Goal: Task Accomplishment & Management: Manage account settings

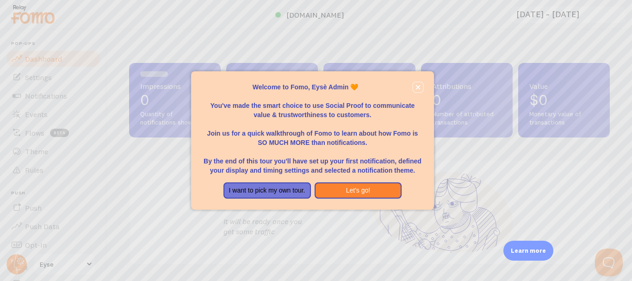
click at [414, 89] on button "close," at bounding box center [418, 87] width 10 height 10
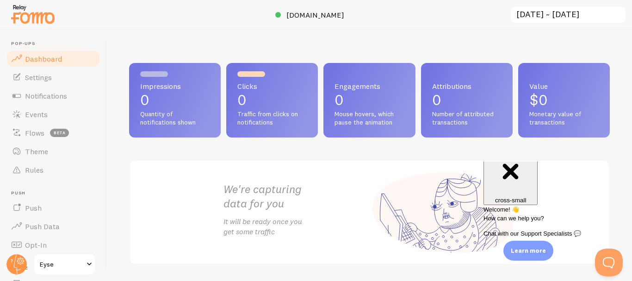
click at [33, 92] on span "Notifications" at bounding box center [46, 95] width 42 height 9
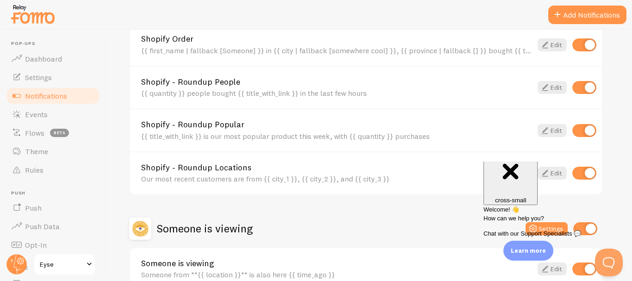
scroll to position [464, 0]
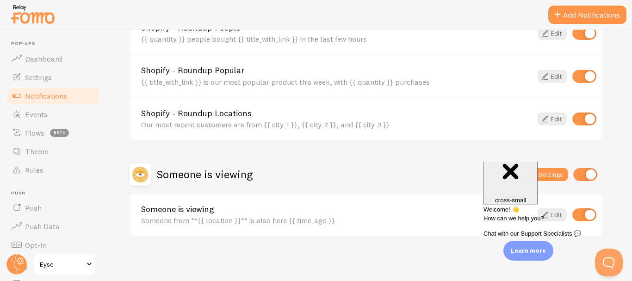
click at [592, 16] on button "Add Notifications" at bounding box center [587, 15] width 78 height 19
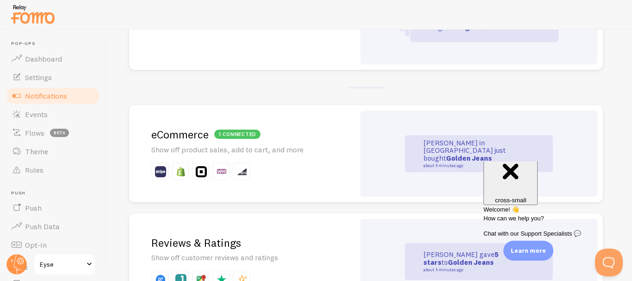
scroll to position [169, 0]
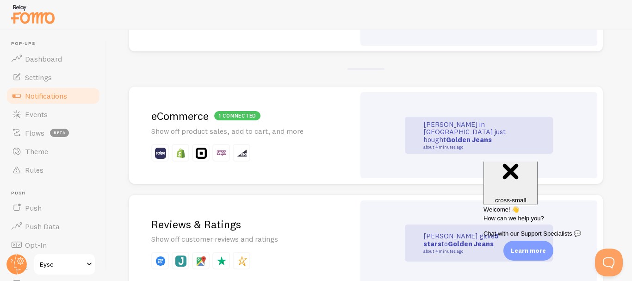
click at [448, 135] on strong "Golden Jeans" at bounding box center [469, 139] width 46 height 9
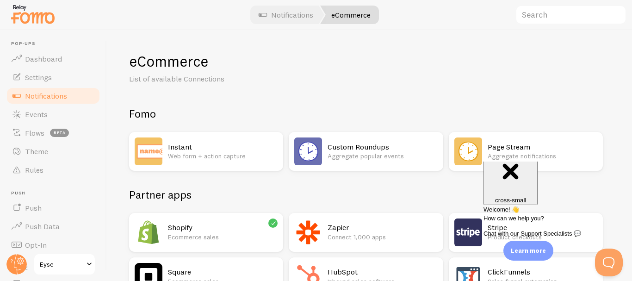
scroll to position [49, 0]
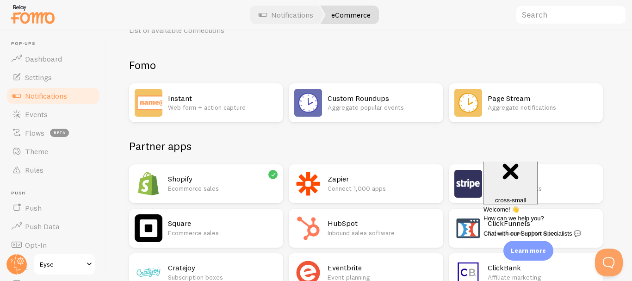
click at [215, 179] on h2 "Shopify" at bounding box center [223, 179] width 110 height 10
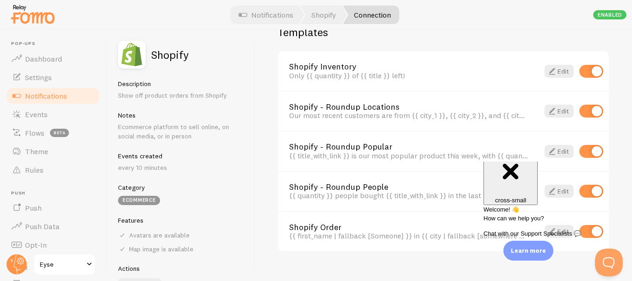
scroll to position [693, 0]
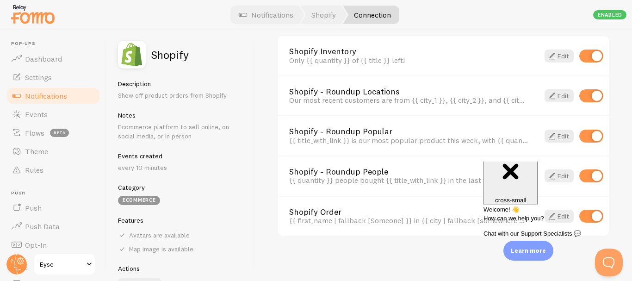
click at [613, 205] on div "Welcome! 👋 How can we help you? Chat with our Support Specialists 💬" at bounding box center [553, 221] width 140 height 33
click at [534, 173] on div "Close cross-small" at bounding box center [510, 172] width 47 height 62
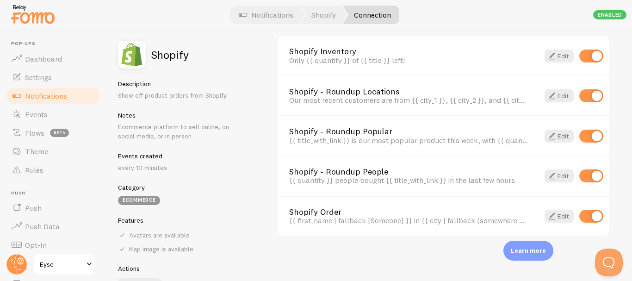
scroll to position [27, 0]
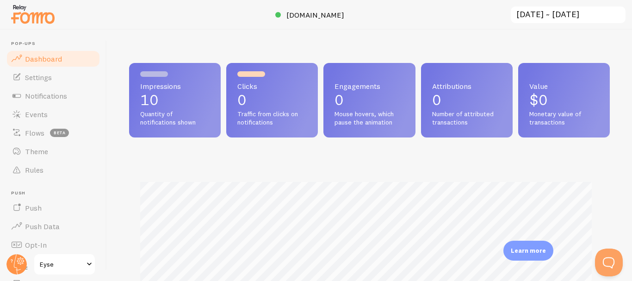
click at [38, 96] on span "Notifications" at bounding box center [46, 95] width 42 height 9
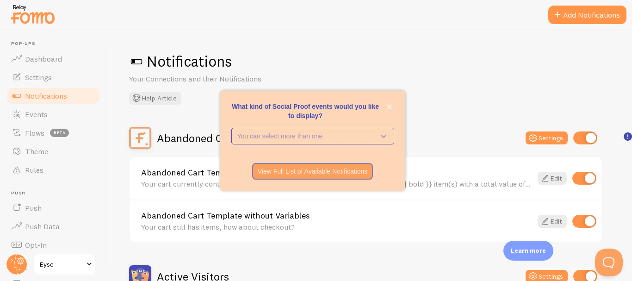
click at [592, 136] on input "checkbox" at bounding box center [585, 137] width 24 height 13
checkbox input "false"
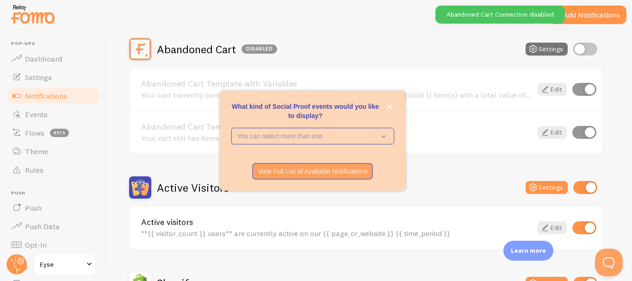
scroll to position [159, 0]
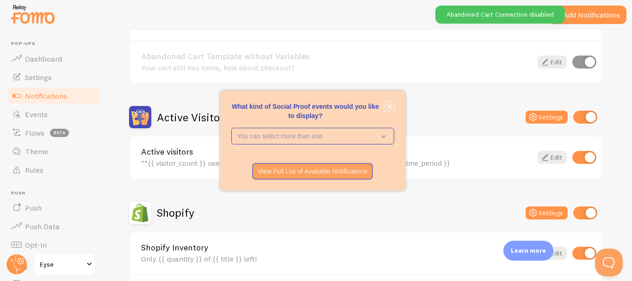
click at [389, 106] on icon "close," at bounding box center [389, 106] width 5 height 5
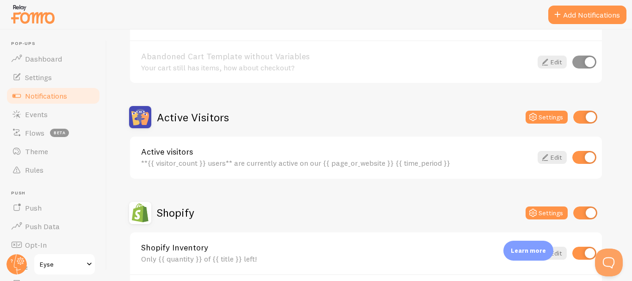
click at [592, 116] on input "checkbox" at bounding box center [585, 117] width 24 height 13
checkbox input "false"
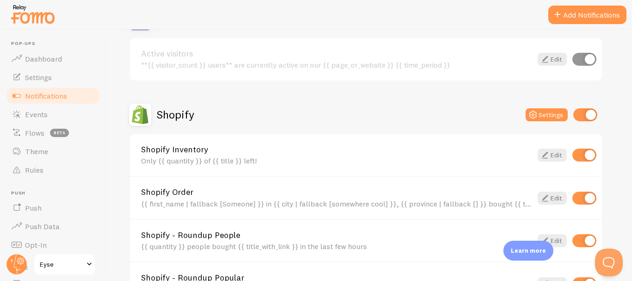
scroll to position [464, 0]
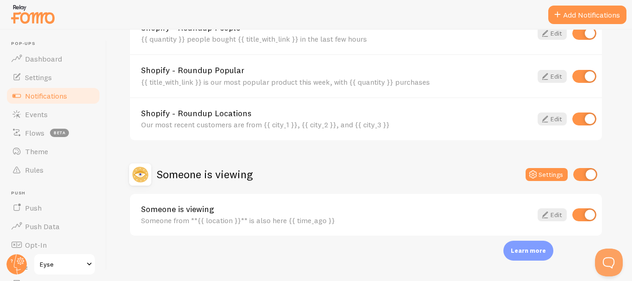
click at [584, 220] on input "checkbox" at bounding box center [584, 214] width 24 height 13
checkbox input "false"
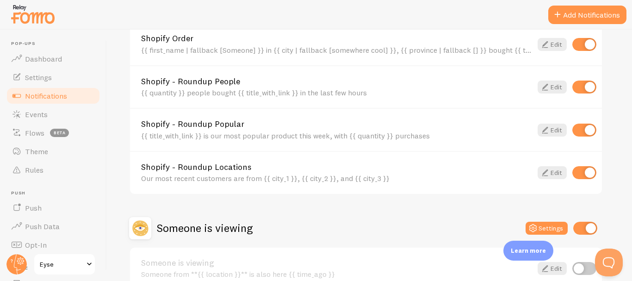
scroll to position [394, 0]
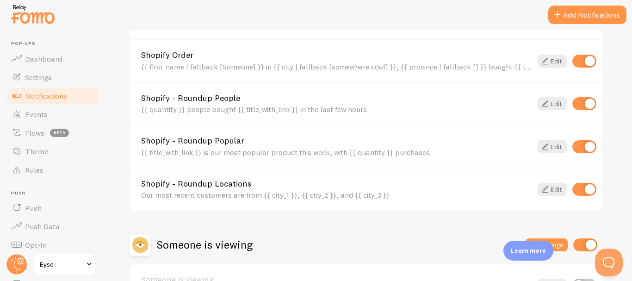
click at [551, 147] on link "Edit" at bounding box center [552, 146] width 29 height 13
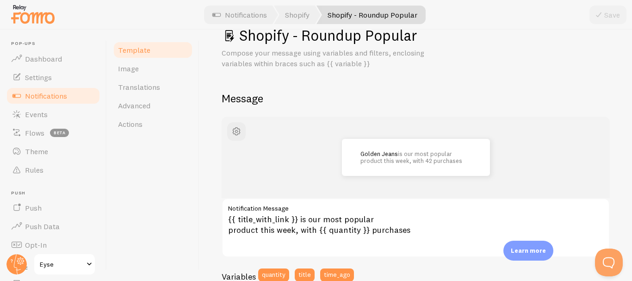
scroll to position [21, 0]
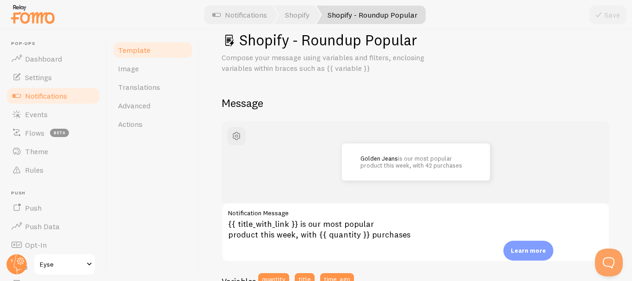
click at [232, 142] on button "button" at bounding box center [236, 136] width 19 height 19
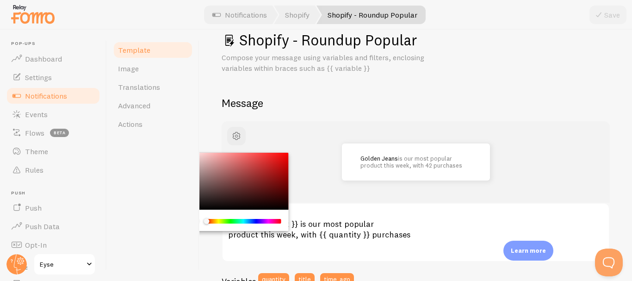
click at [290, 122] on div "Golden Jeans is our most popular product this week, with 42 purchases" at bounding box center [416, 161] width 388 height 81
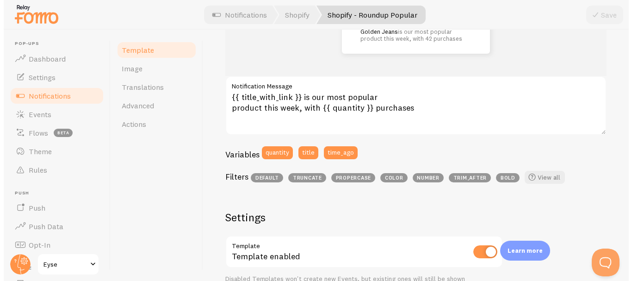
scroll to position [0, 0]
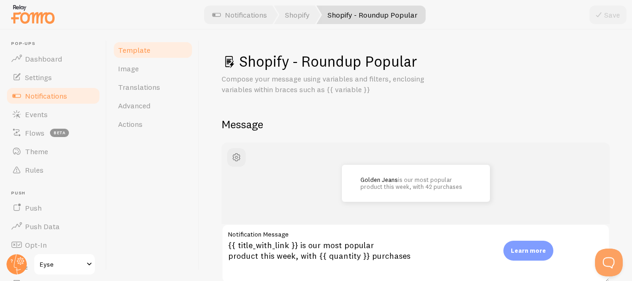
click at [305, 16] on link "Shopify" at bounding box center [297, 15] width 47 height 19
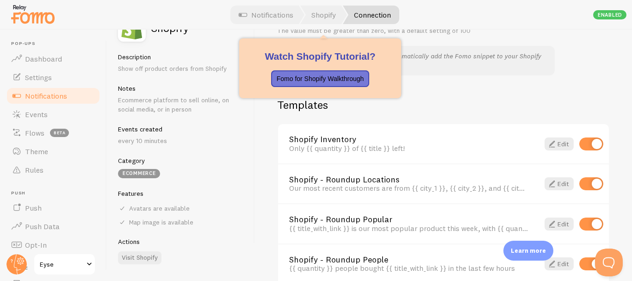
scroll to position [611, 0]
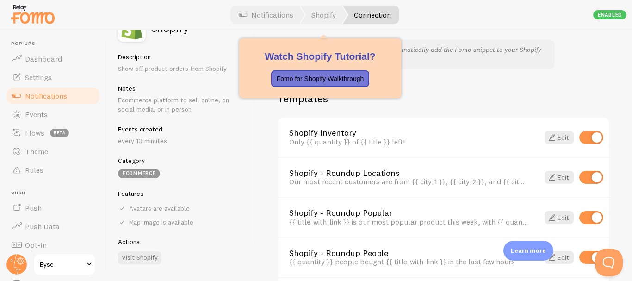
click at [588, 135] on input "checkbox" at bounding box center [591, 137] width 24 height 13
checkbox input "false"
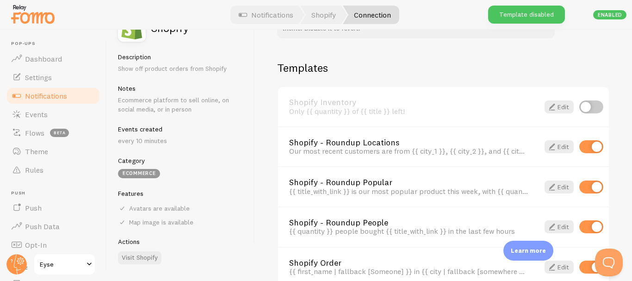
scroll to position [642, 0]
click at [587, 189] on input "checkbox" at bounding box center [591, 186] width 24 height 13
checkbox input "false"
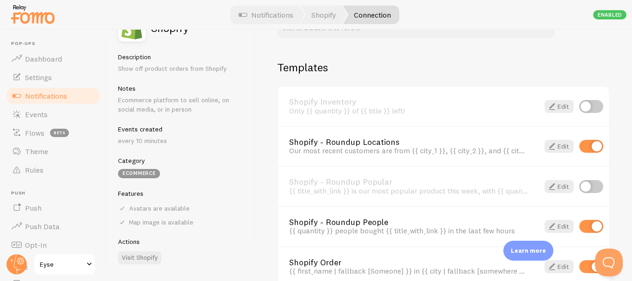
click at [551, 229] on link "Edit" at bounding box center [559, 226] width 29 height 13
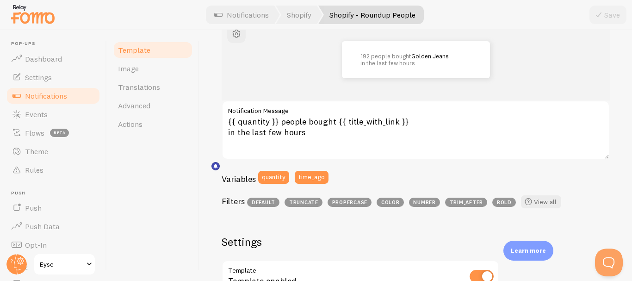
scroll to position [159, 0]
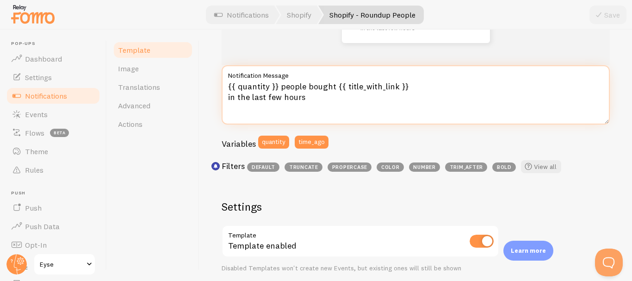
click at [262, 89] on textarea "{{ quantity }} people bought {{ title_with_link }} in the last few hours" at bounding box center [416, 94] width 388 height 59
click at [267, 84] on textarea "{{ quantity }} people bought {{ title_with_link }} in the last few hours" at bounding box center [416, 94] width 388 height 59
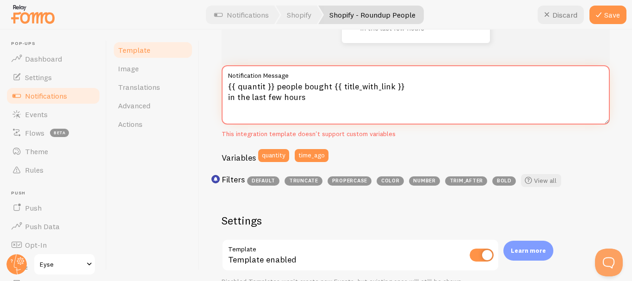
type textarea "{{ quantity }} people bought {{ title_with_link }} in the last few hours"
click at [486, 143] on div "192 people bought Golden Jeans in the last few hours {{ quantity }} people boug…" at bounding box center [416, 87] width 388 height 207
click at [448, 141] on div "192 people bought Golden Jeans in the last few hours {{ quantity }} people boug…" at bounding box center [416, 87] width 388 height 207
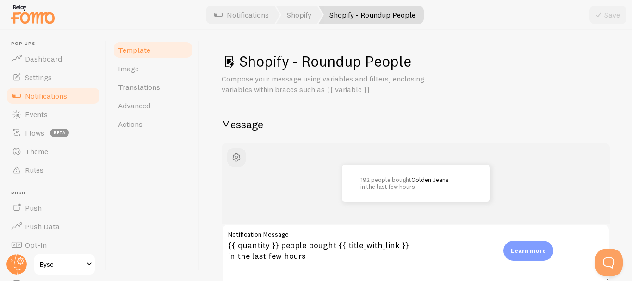
click at [137, 51] on span "Template" at bounding box center [134, 49] width 32 height 9
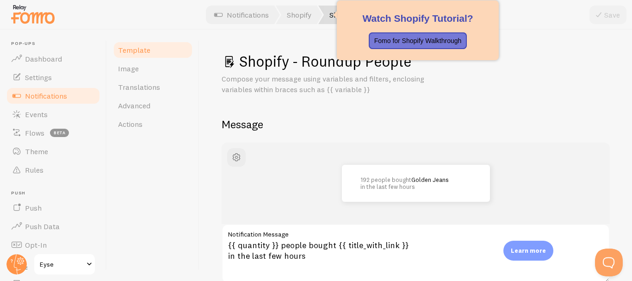
click at [304, 12] on link "Shopify" at bounding box center [299, 15] width 47 height 19
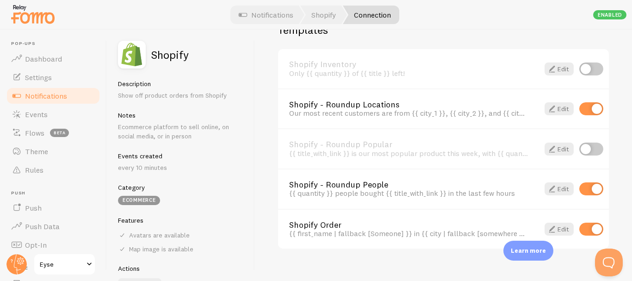
scroll to position [683, 0]
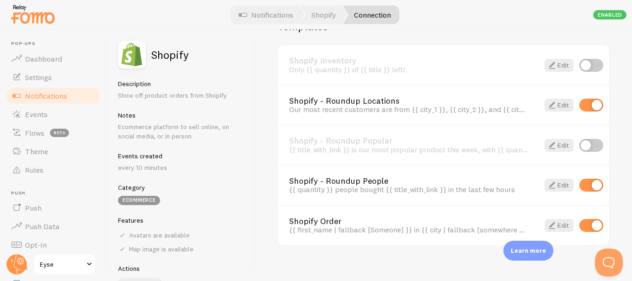
click at [556, 227] on link "Edit" at bounding box center [559, 225] width 29 height 13
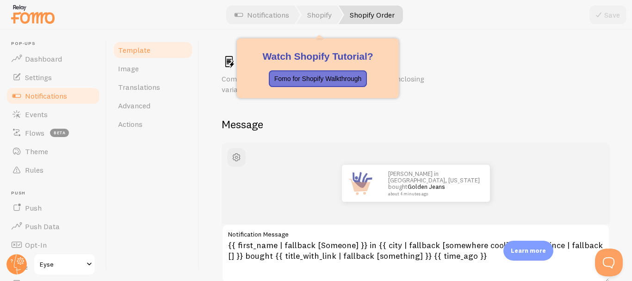
click at [318, 14] on link "Shopify" at bounding box center [319, 15] width 47 height 19
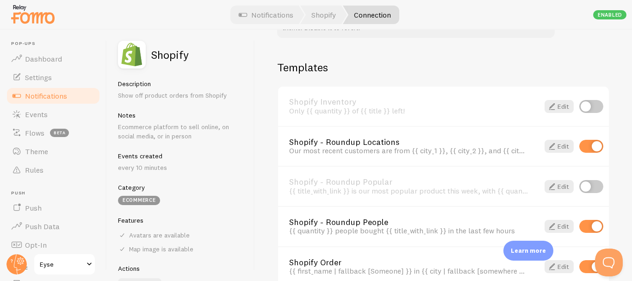
scroll to position [693, 0]
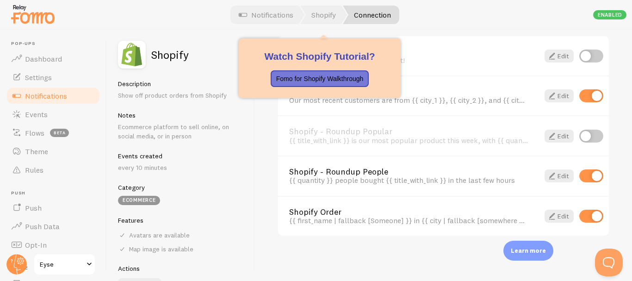
click at [258, 16] on link "Notifications" at bounding box center [266, 15] width 77 height 19
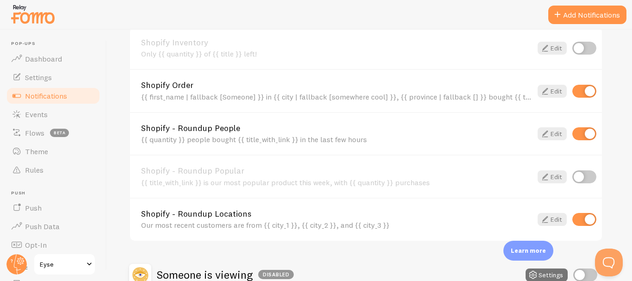
scroll to position [315, 0]
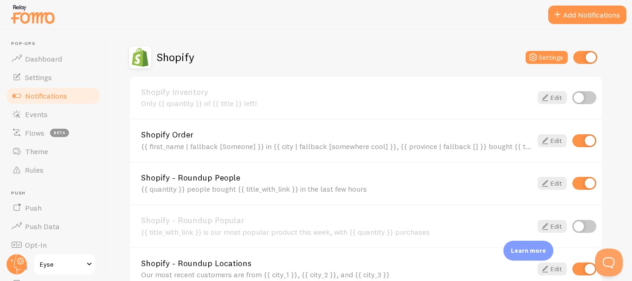
click at [592, 16] on button "Add Notifications" at bounding box center [587, 15] width 78 height 19
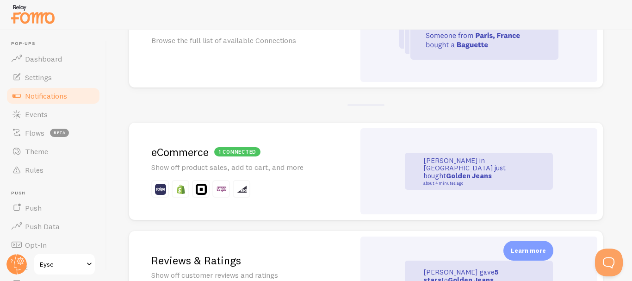
scroll to position [80, 0]
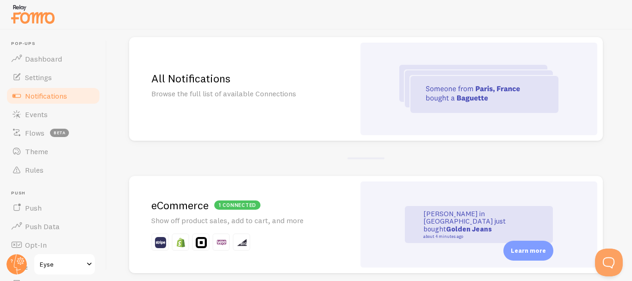
click at [504, 92] on img at bounding box center [478, 89] width 159 height 48
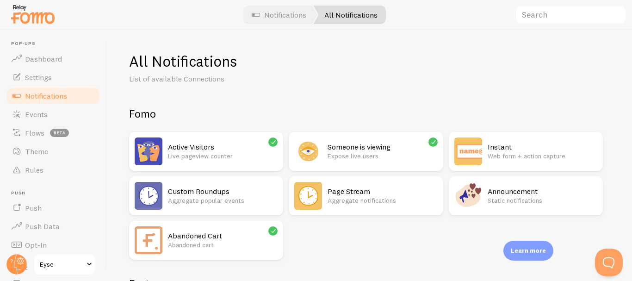
click at [251, 244] on p "Abandoned cart" at bounding box center [223, 244] width 110 height 9
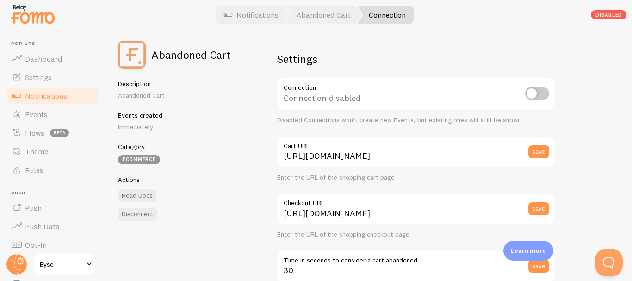
click at [327, 13] on link "Abandoned Cart" at bounding box center [323, 15] width 76 height 19
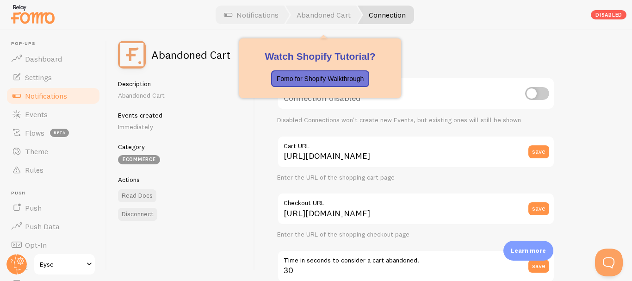
click at [249, 11] on link "Notifications" at bounding box center [251, 15] width 77 height 19
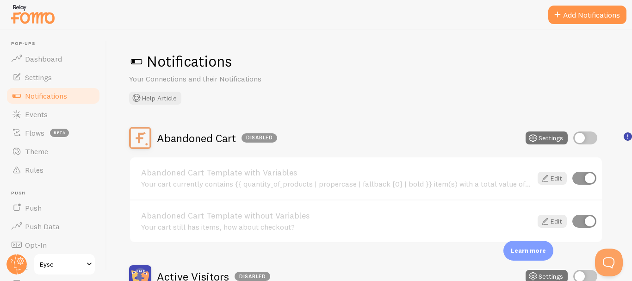
click at [36, 212] on link "Push" at bounding box center [53, 207] width 95 height 19
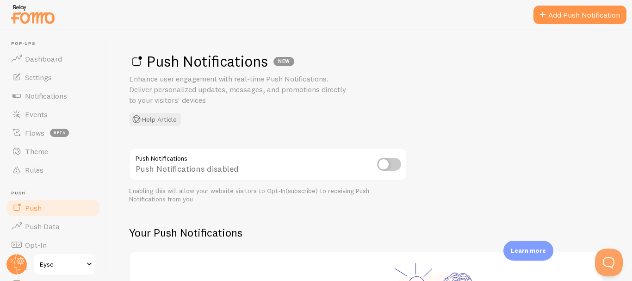
click at [45, 227] on span "Push Data" at bounding box center [42, 226] width 35 height 9
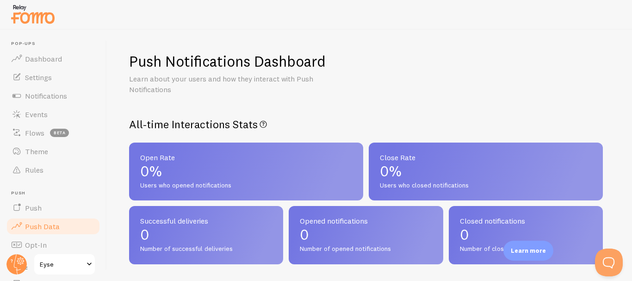
click at [42, 119] on link "Events" at bounding box center [53, 114] width 95 height 19
